Goal: Find specific page/section: Find specific page/section

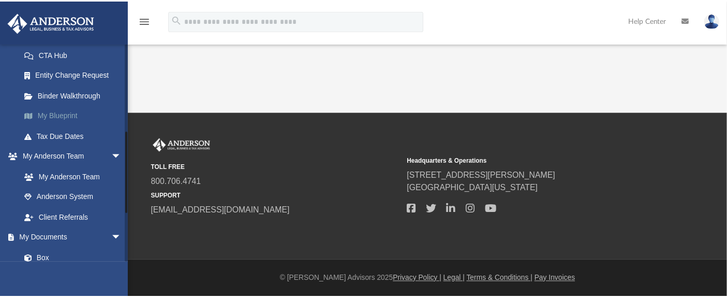
scroll to position [230, 0]
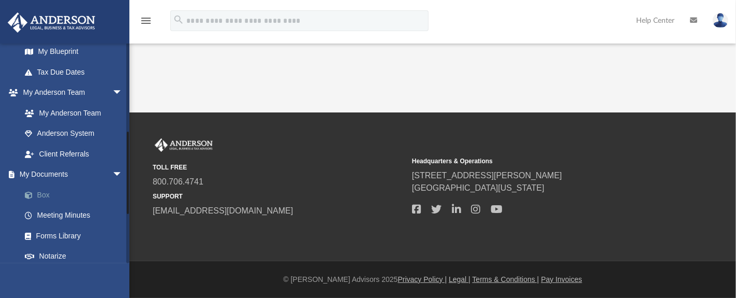
click at [43, 194] on link "Box" at bounding box center [76, 194] width 124 height 21
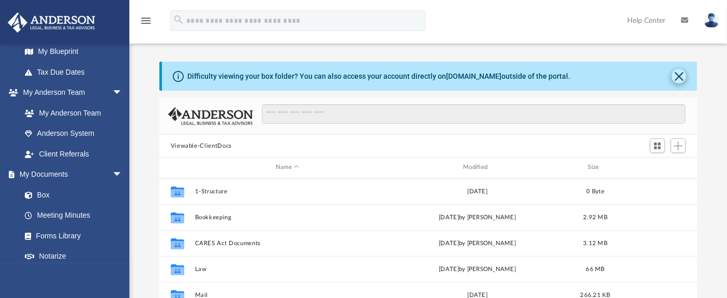
scroll to position [226, 529]
click at [678, 76] on button "Close" at bounding box center [679, 76] width 14 height 14
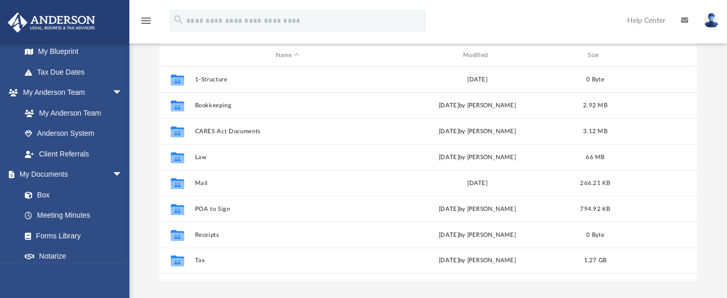
scroll to position [272, 0]
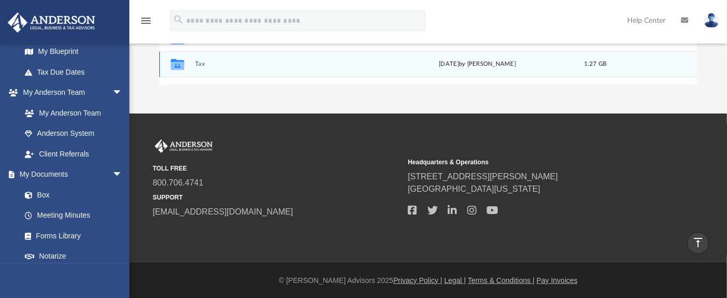
click at [199, 63] on button "Tax" at bounding box center [287, 64] width 185 height 7
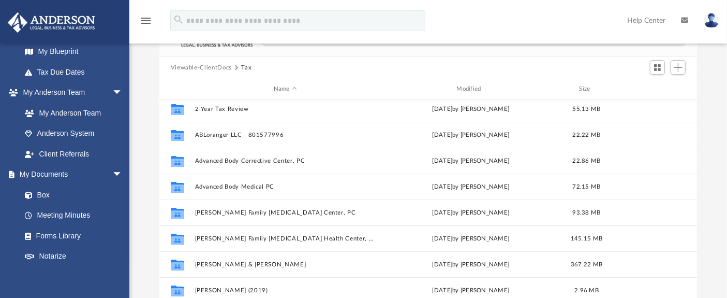
scroll to position [0, 0]
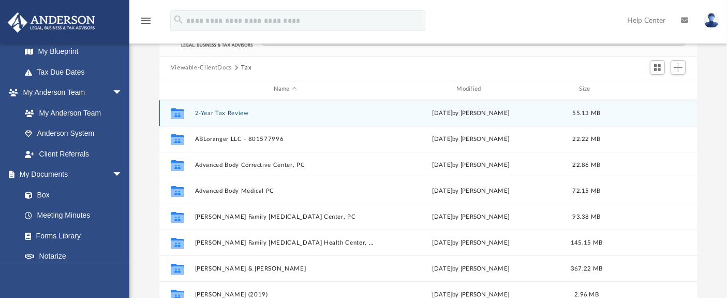
click at [210, 113] on button "2-Year Tax Review" at bounding box center [285, 113] width 181 height 7
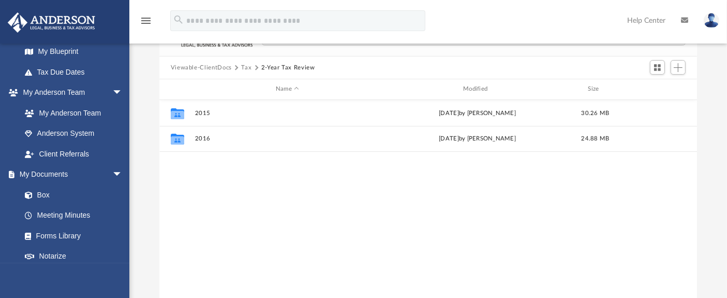
click at [245, 67] on button "Tax" at bounding box center [246, 67] width 10 height 9
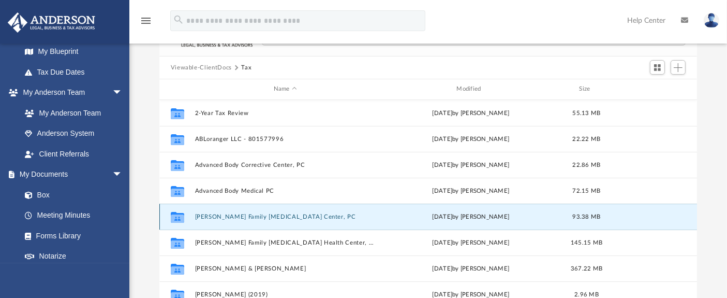
click at [242, 215] on button "[PERSON_NAME] Family [MEDICAL_DATA] Center, PC" at bounding box center [285, 216] width 181 height 7
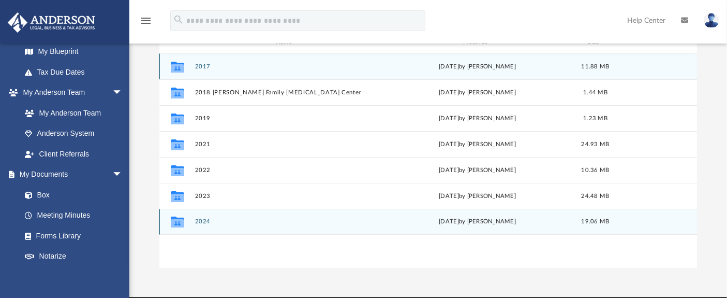
scroll to position [99, 0]
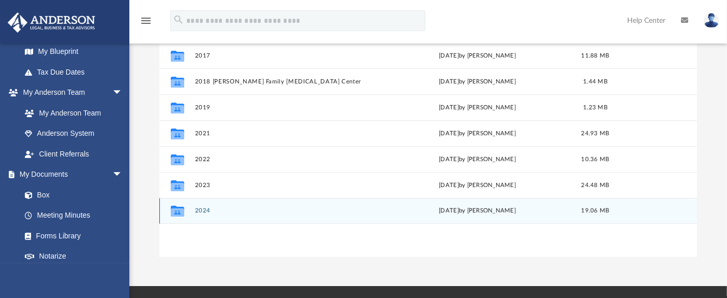
click at [204, 211] on button "2024" at bounding box center [287, 210] width 185 height 7
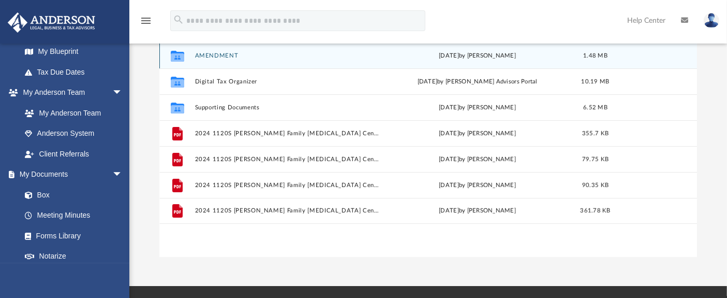
scroll to position [42, 0]
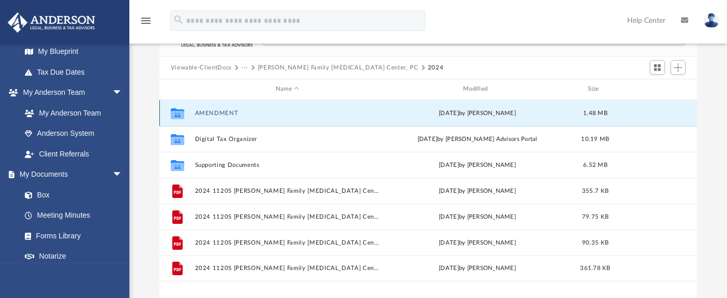
click at [218, 113] on button "AMENDMENT" at bounding box center [287, 113] width 185 height 7
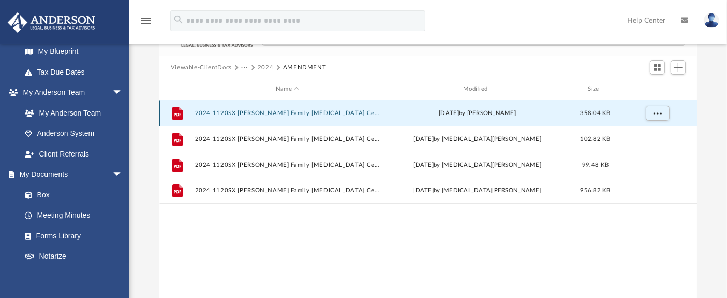
click at [247, 110] on button "2024 1120SX [PERSON_NAME] Family [MEDICAL_DATA] Center, PC - Completed Copy.pdf" at bounding box center [287, 113] width 185 height 7
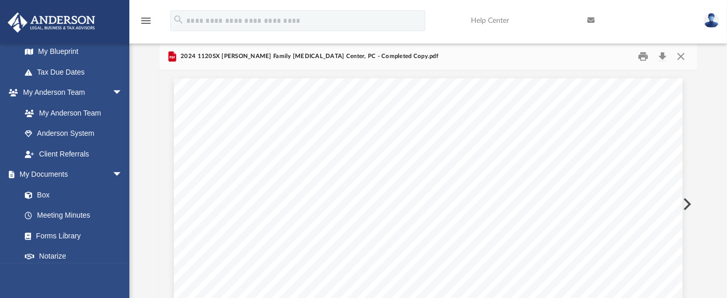
scroll to position [1, 0]
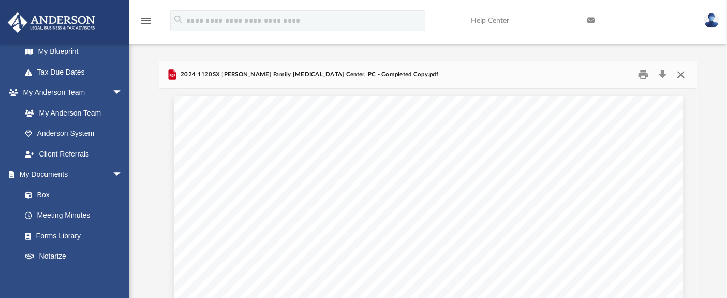
click at [681, 75] on button "Close" at bounding box center [681, 75] width 19 height 16
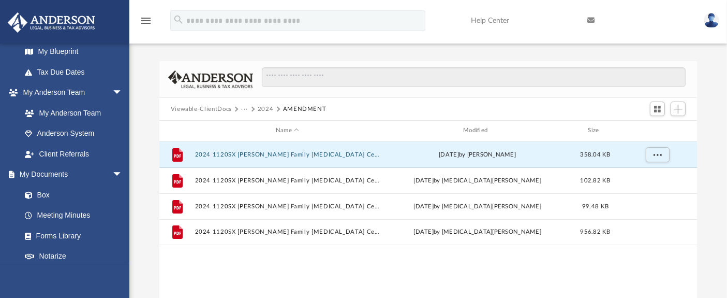
click at [262, 107] on button "2024" at bounding box center [266, 109] width 16 height 9
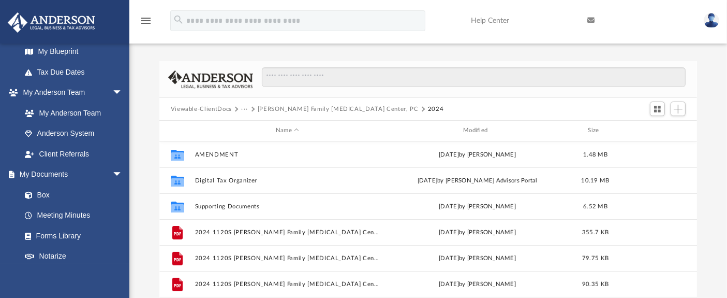
click at [241, 110] on button "···" at bounding box center [244, 109] width 7 height 9
click at [251, 129] on li "Tax" at bounding box center [252, 127] width 10 height 11
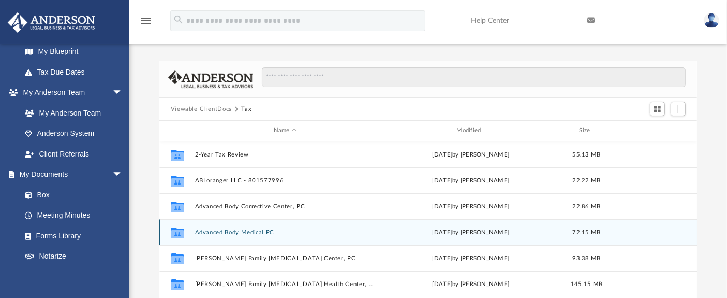
click at [226, 233] on button "Advanced Body Medical PC" at bounding box center [285, 232] width 181 height 7
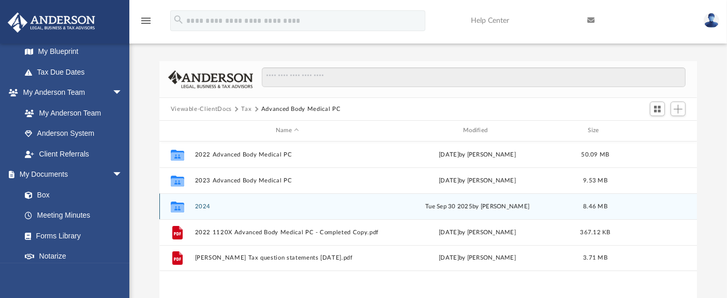
click at [201, 211] on div "Collaborated Folder 2024 [DATE] by [PERSON_NAME] 8.46 MB" at bounding box center [428, 206] width 538 height 26
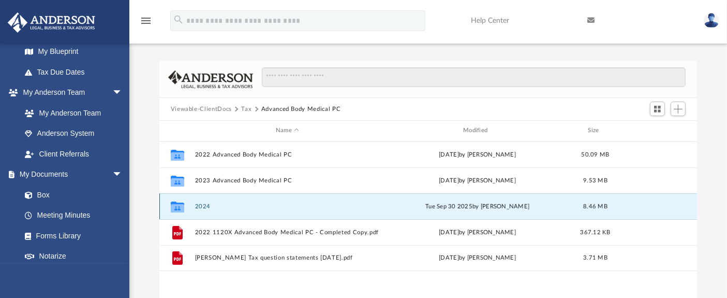
click at [201, 203] on button "2024" at bounding box center [287, 206] width 185 height 7
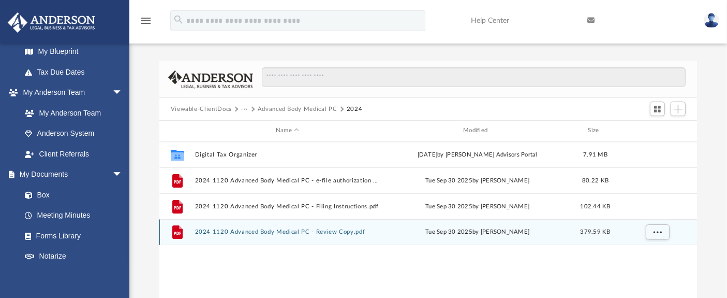
click at [249, 230] on button "2024 1120 Advanced Body Medical PC - Review Copy.pdf" at bounding box center [287, 231] width 185 height 7
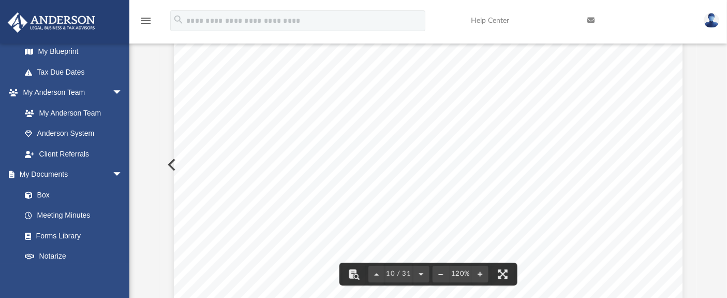
scroll to position [6036, 0]
